Goal: Transaction & Acquisition: Purchase product/service

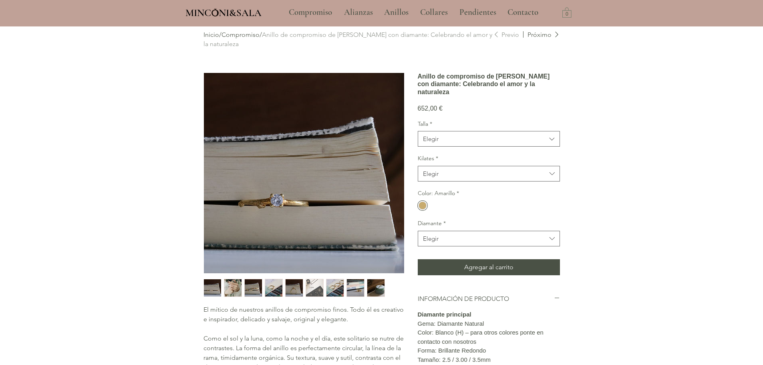
scroll to position [40, 0]
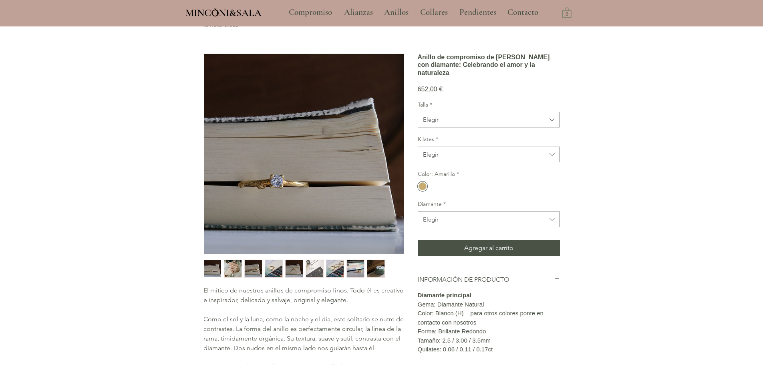
click at [236, 268] on img "2 / 9" at bounding box center [232, 268] width 17 height 17
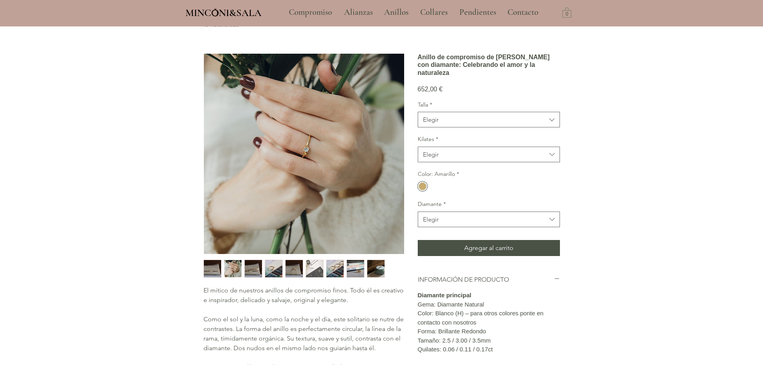
click at [253, 265] on img "3 / 9" at bounding box center [253, 268] width 17 height 17
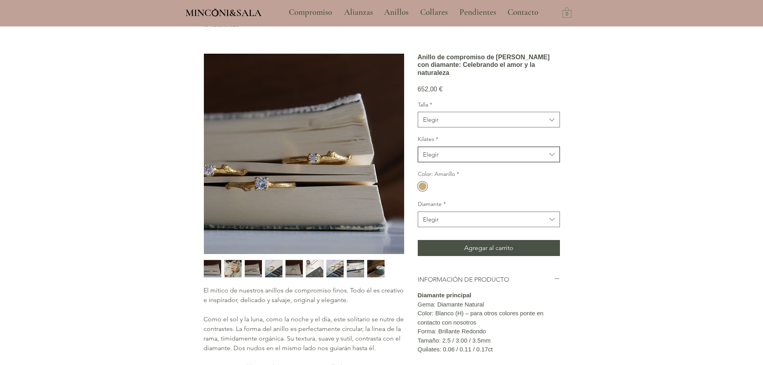
click at [444, 162] on button "Elegir" at bounding box center [489, 155] width 142 height 16
click at [460, 124] on span "Elegir" at bounding box center [484, 119] width 123 height 8
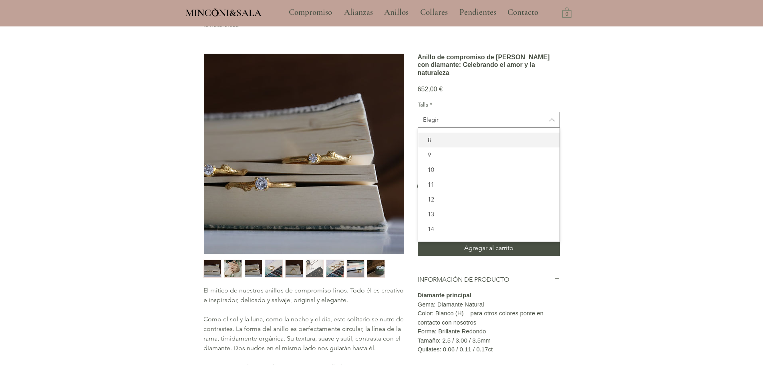
click at [456, 144] on span "8" at bounding box center [489, 140] width 132 height 8
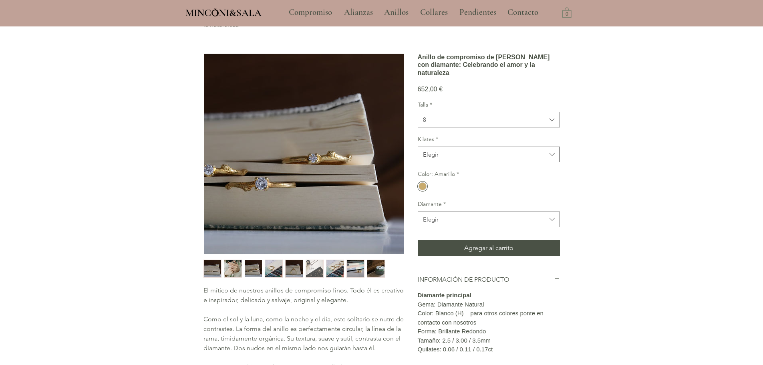
click at [443, 162] on button "Elegir" at bounding box center [489, 155] width 142 height 16
click at [454, 197] on div "14kt" at bounding box center [488, 189] width 141 height 15
click at [468, 223] on span "Elegir" at bounding box center [484, 219] width 123 height 8
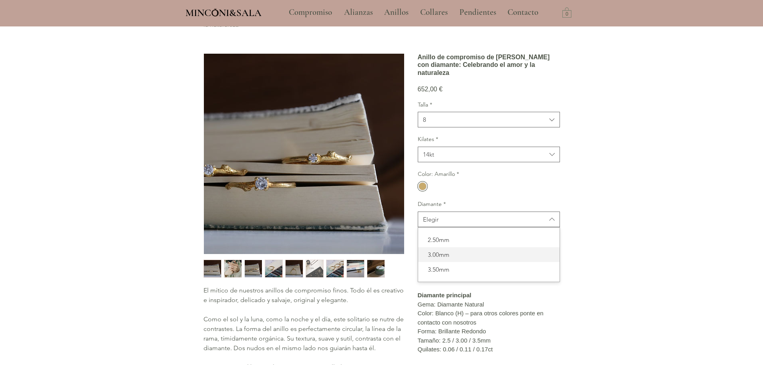
click at [469, 262] on div "3.00mm" at bounding box center [488, 254] width 141 height 15
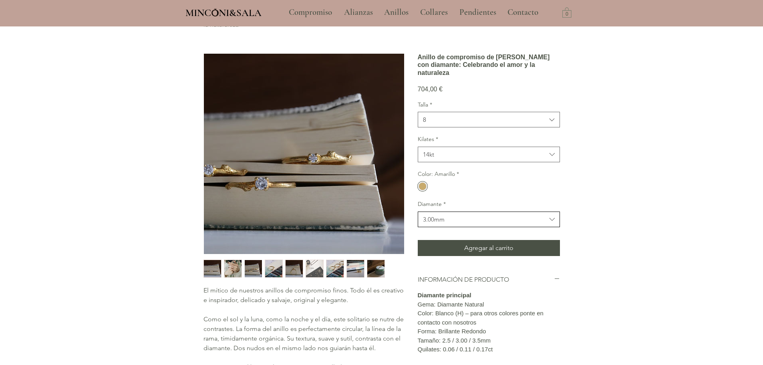
click at [458, 223] on span "3.00mm" at bounding box center [484, 219] width 123 height 8
click at [447, 244] on span "2.50mm" at bounding box center [489, 239] width 132 height 8
click at [451, 159] on span "14kt" at bounding box center [484, 154] width 123 height 8
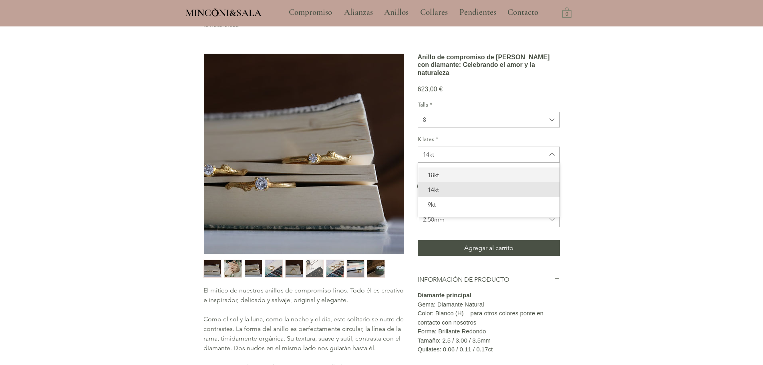
click at [446, 179] on span "18kt" at bounding box center [489, 175] width 132 height 8
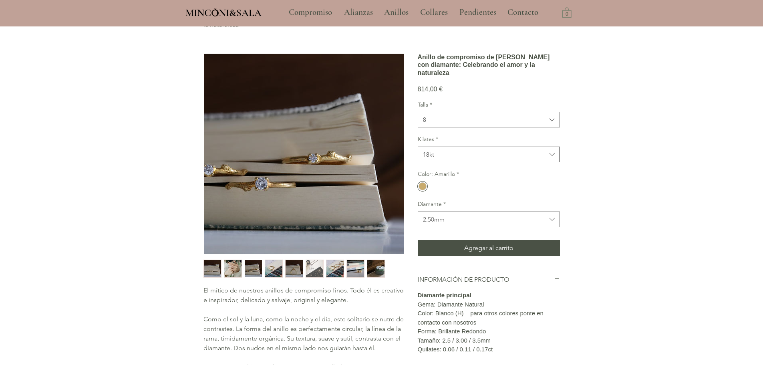
click at [458, 159] on span "18kt" at bounding box center [484, 154] width 123 height 8
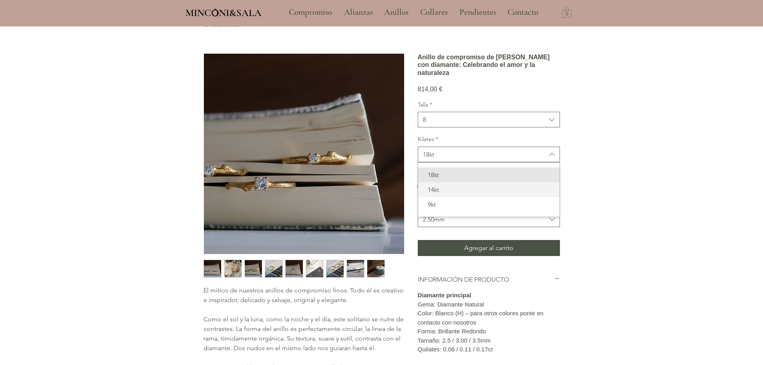
click at [449, 194] on span "14kt" at bounding box center [489, 189] width 132 height 8
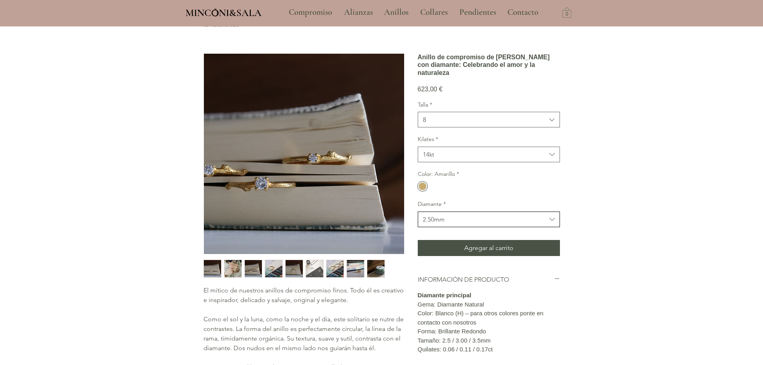
click at [456, 223] on span "2.50mm" at bounding box center [484, 219] width 123 height 8
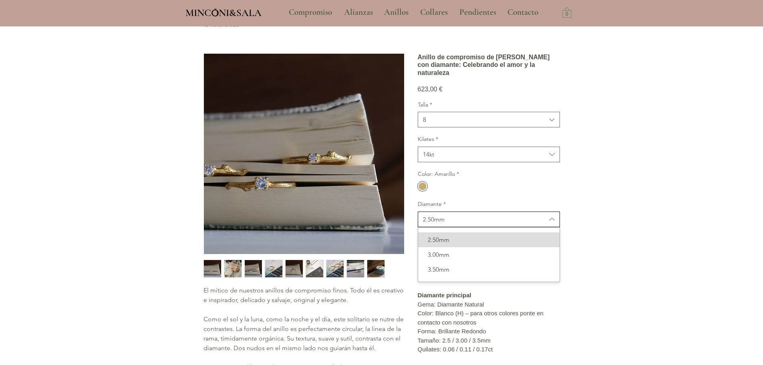
click at [456, 223] on span "2.50mm" at bounding box center [484, 219] width 123 height 8
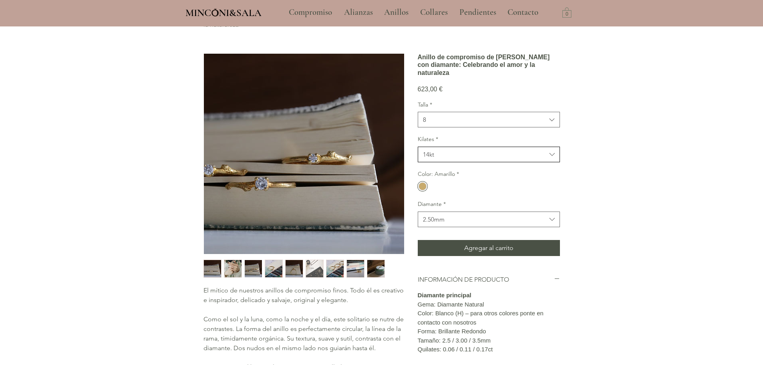
click at [444, 159] on span "14kt" at bounding box center [484, 154] width 123 height 8
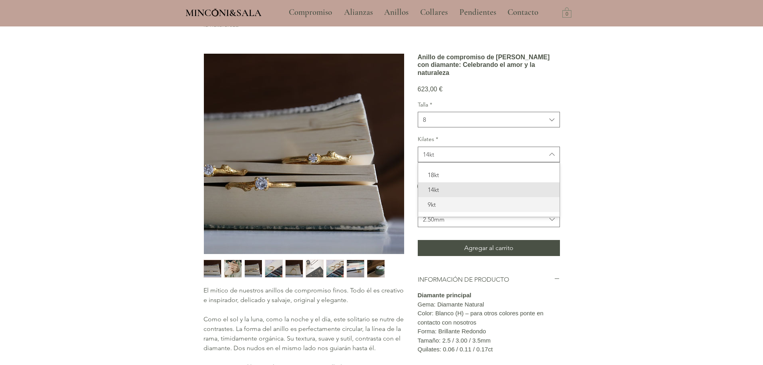
click at [442, 212] on div "9kt" at bounding box center [488, 204] width 141 height 15
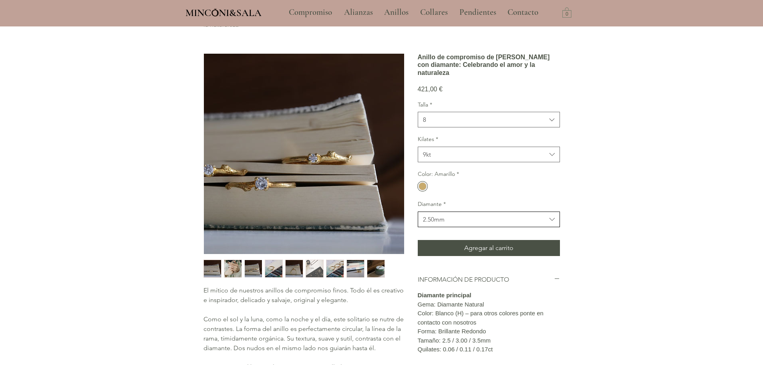
click at [465, 223] on span "2.50mm" at bounding box center [484, 219] width 123 height 8
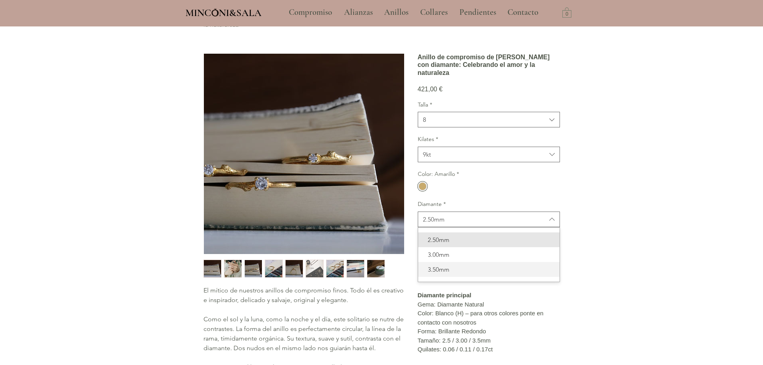
click at [473, 273] on span "3.50mm" at bounding box center [489, 269] width 132 height 8
